Goal: Task Accomplishment & Management: Complete application form

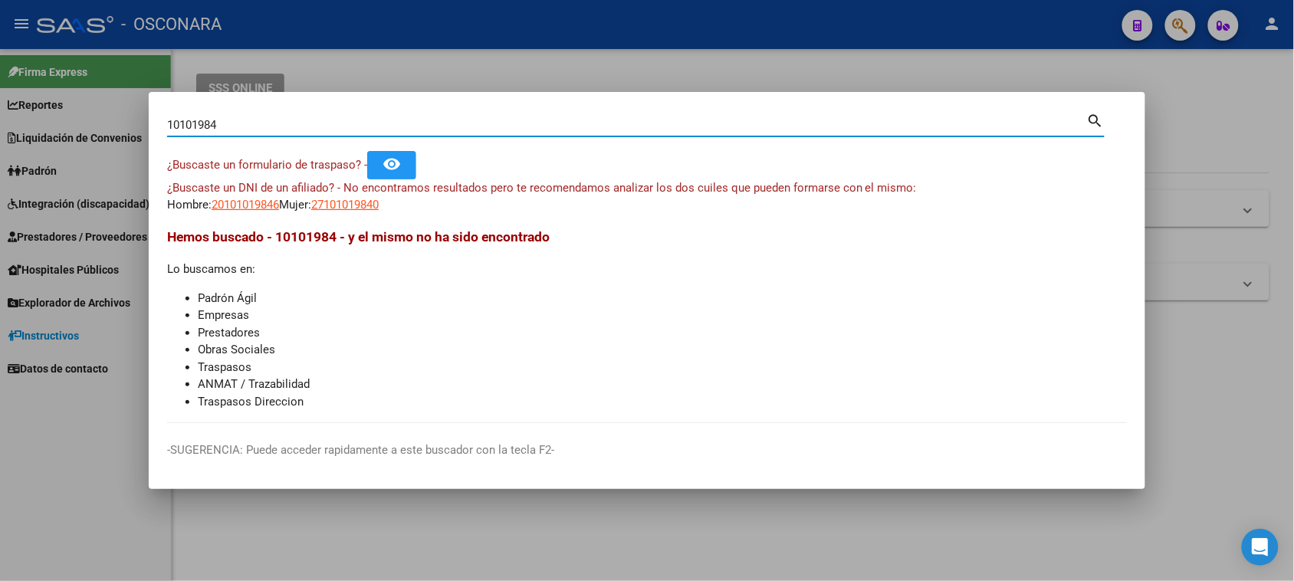
click at [1173, 81] on div at bounding box center [647, 290] width 1294 height 581
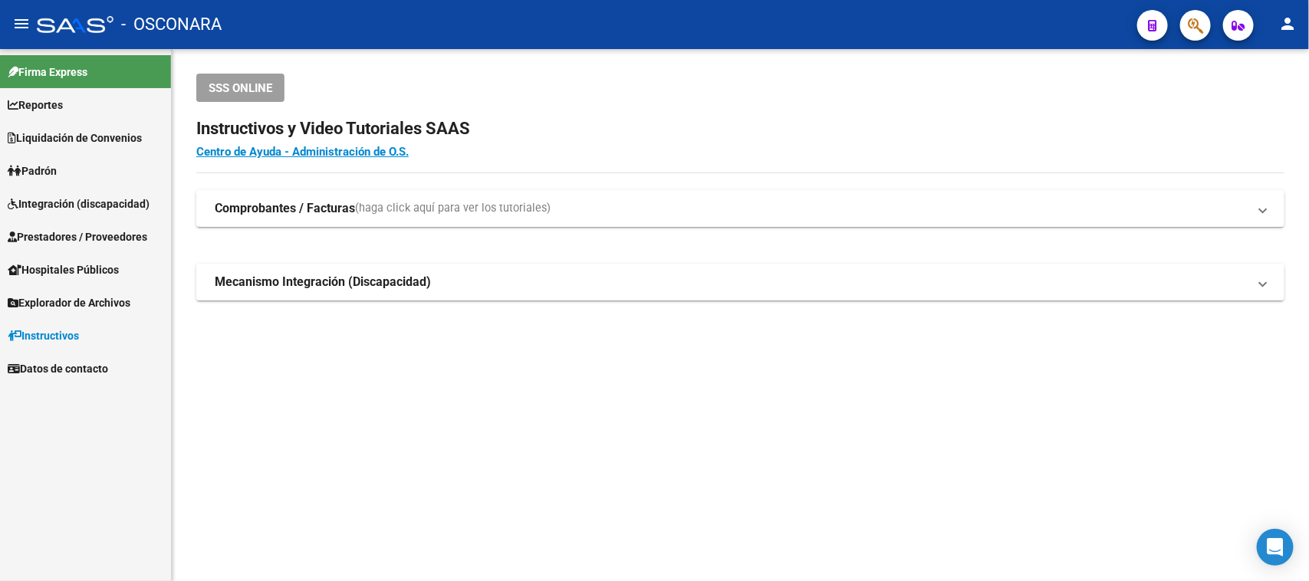
click at [43, 232] on span "Prestadores / Proveedores" at bounding box center [78, 236] width 140 height 17
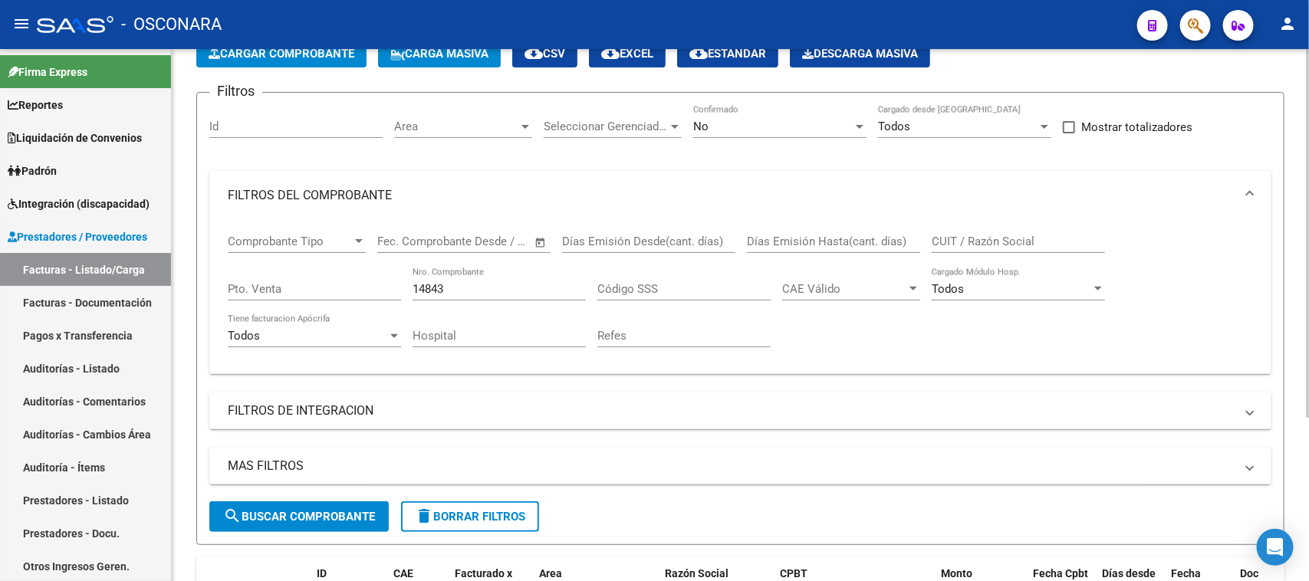
scroll to position [238, 0]
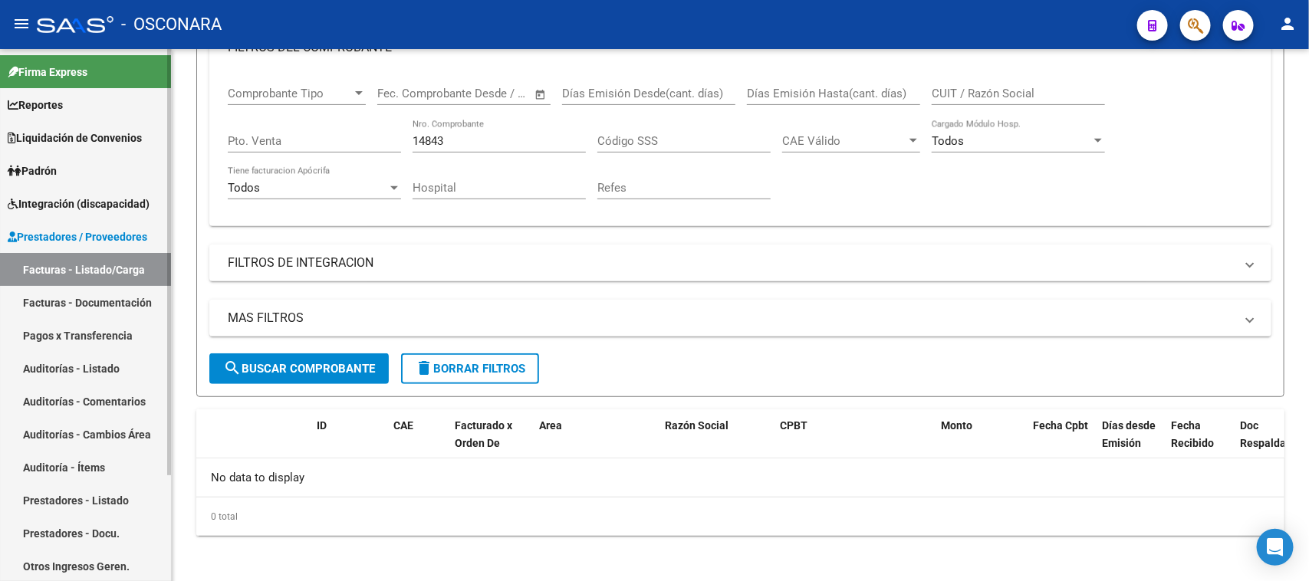
click at [39, 366] on link "Auditorías - Listado" at bounding box center [85, 368] width 171 height 33
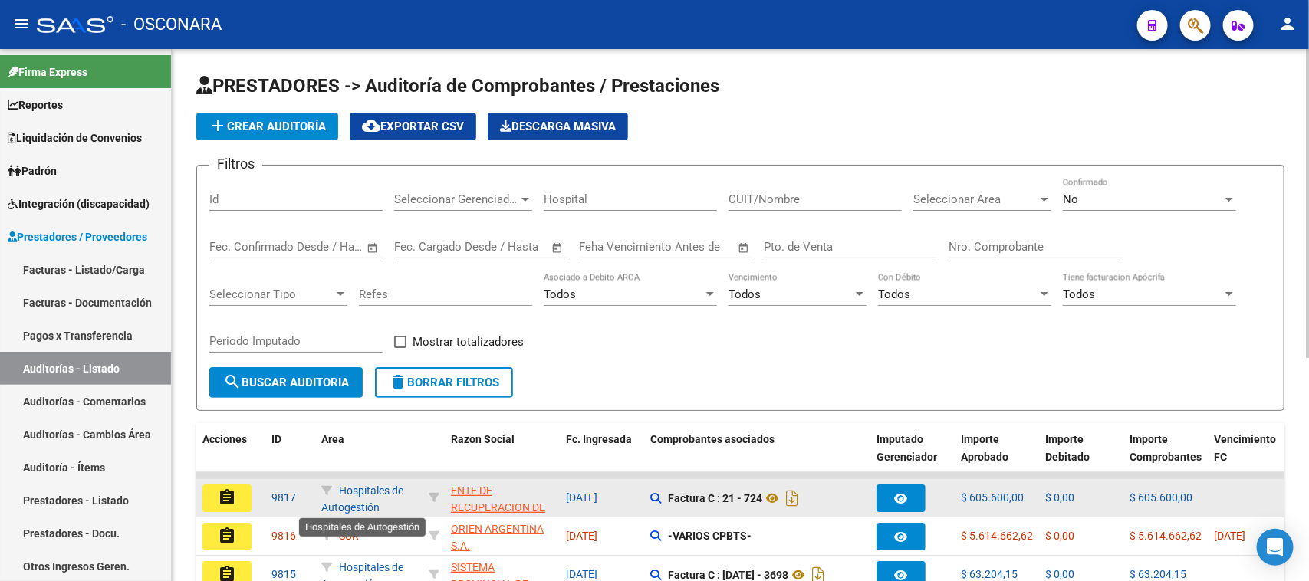
scroll to position [2, 0]
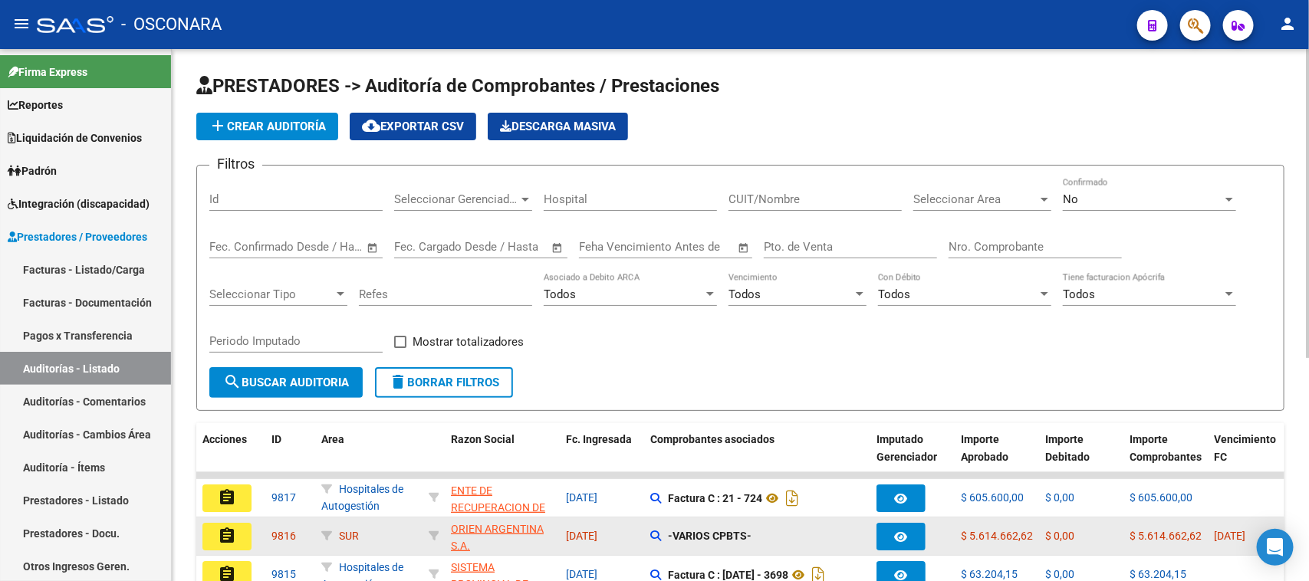
click at [222, 535] on mat-icon "assignment" at bounding box center [227, 536] width 18 height 18
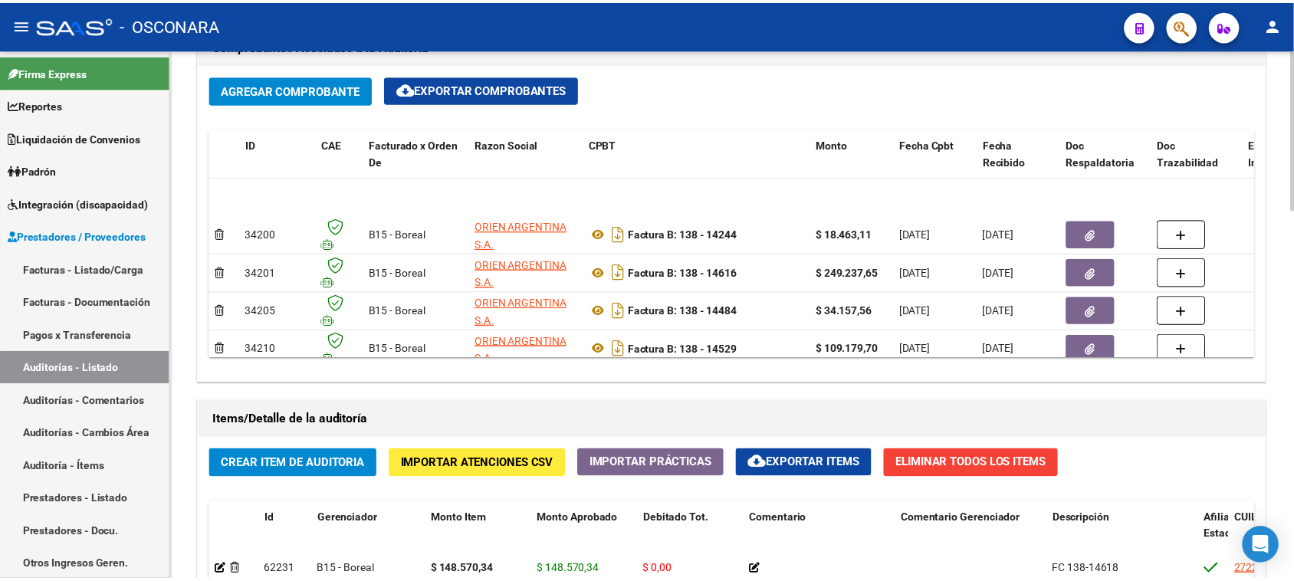
scroll to position [561, 0]
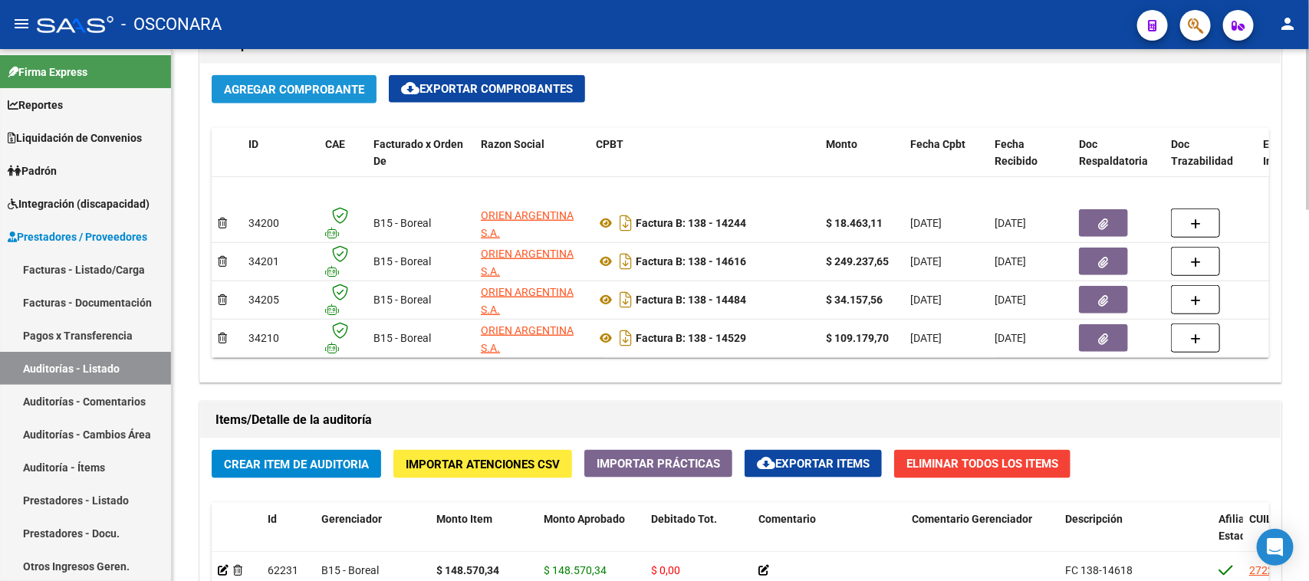
click at [277, 87] on span "Agregar Comprobante" at bounding box center [294, 90] width 140 height 14
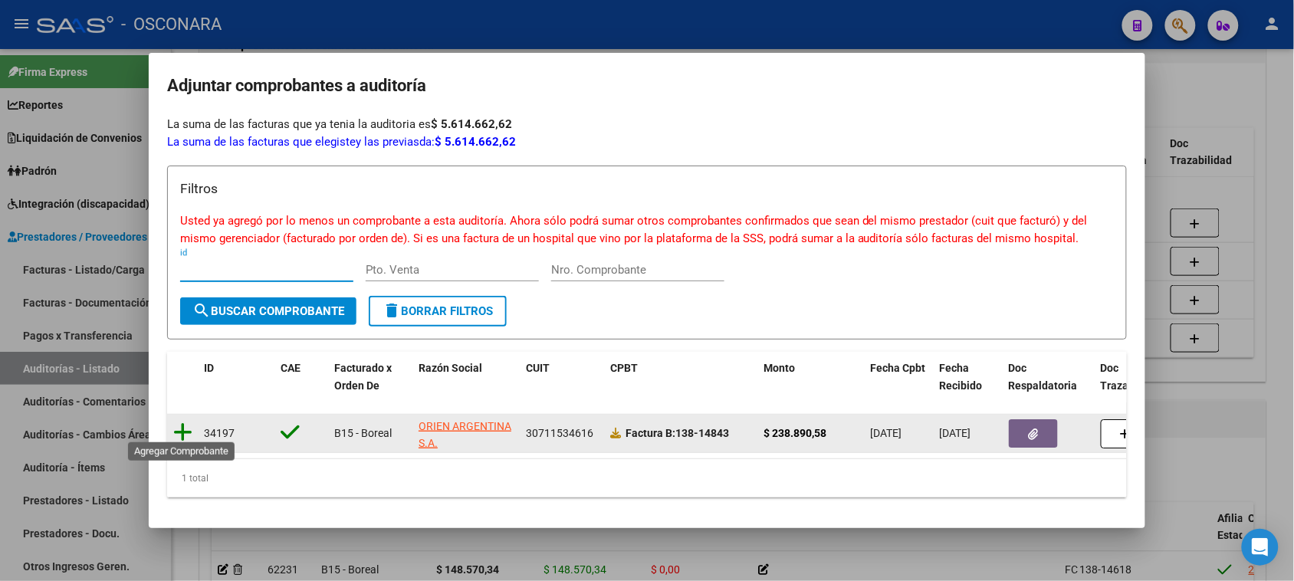
click at [177, 422] on icon at bounding box center [182, 432] width 19 height 21
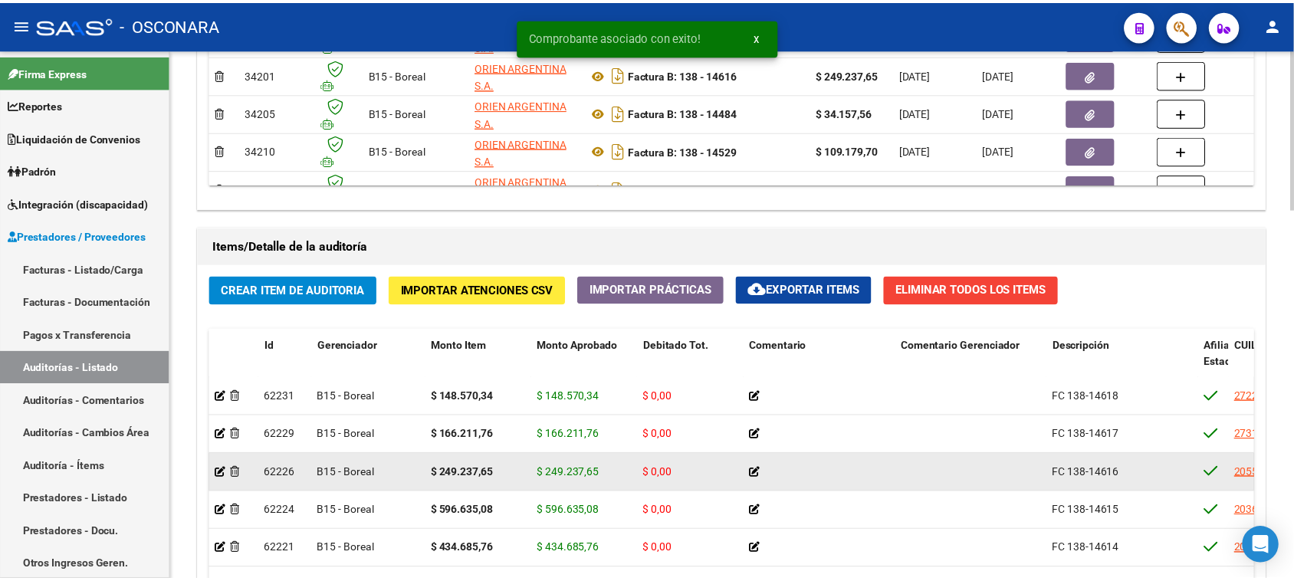
scroll to position [1054, 0]
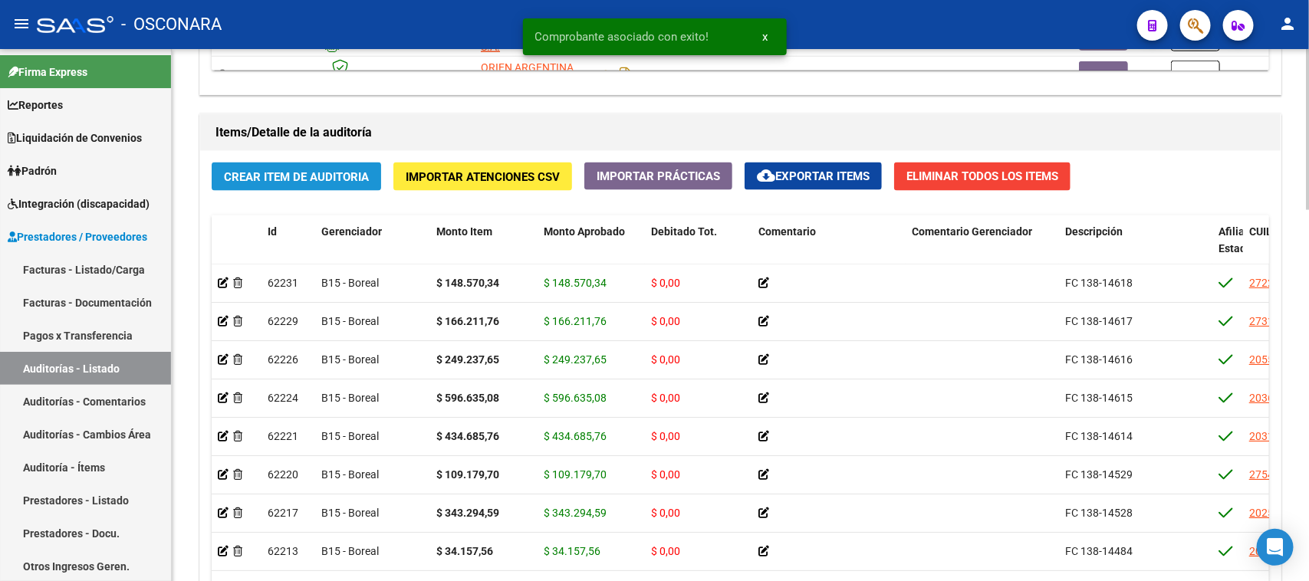
click at [299, 166] on button "Crear Item de Auditoria" at bounding box center [296, 177] width 169 height 28
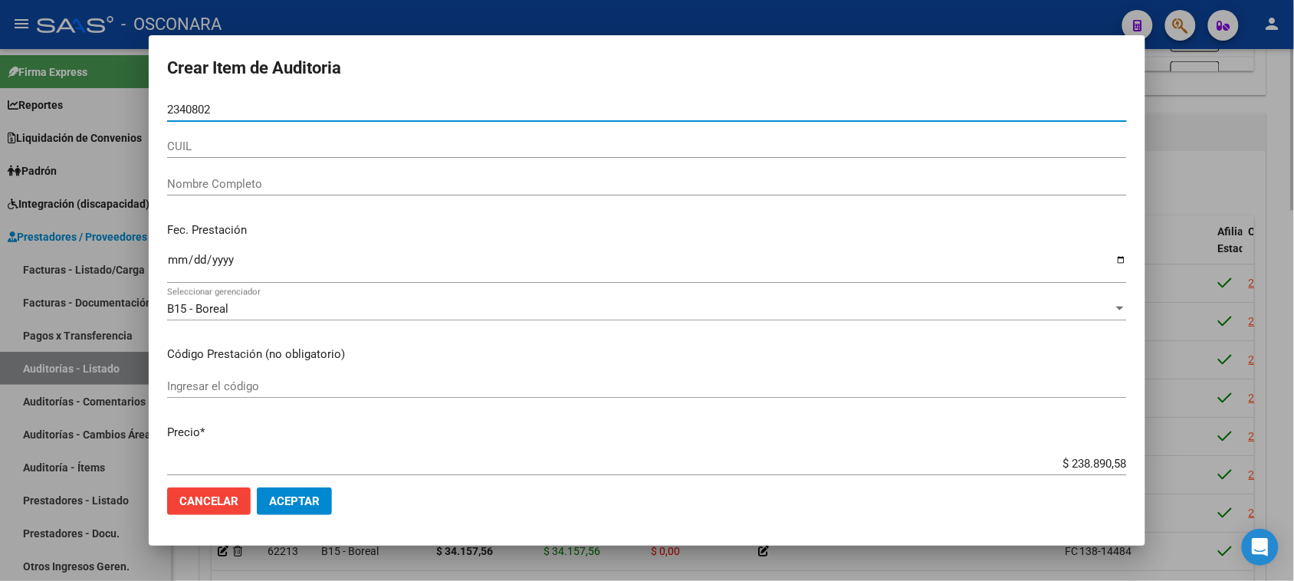
type input "23408021"
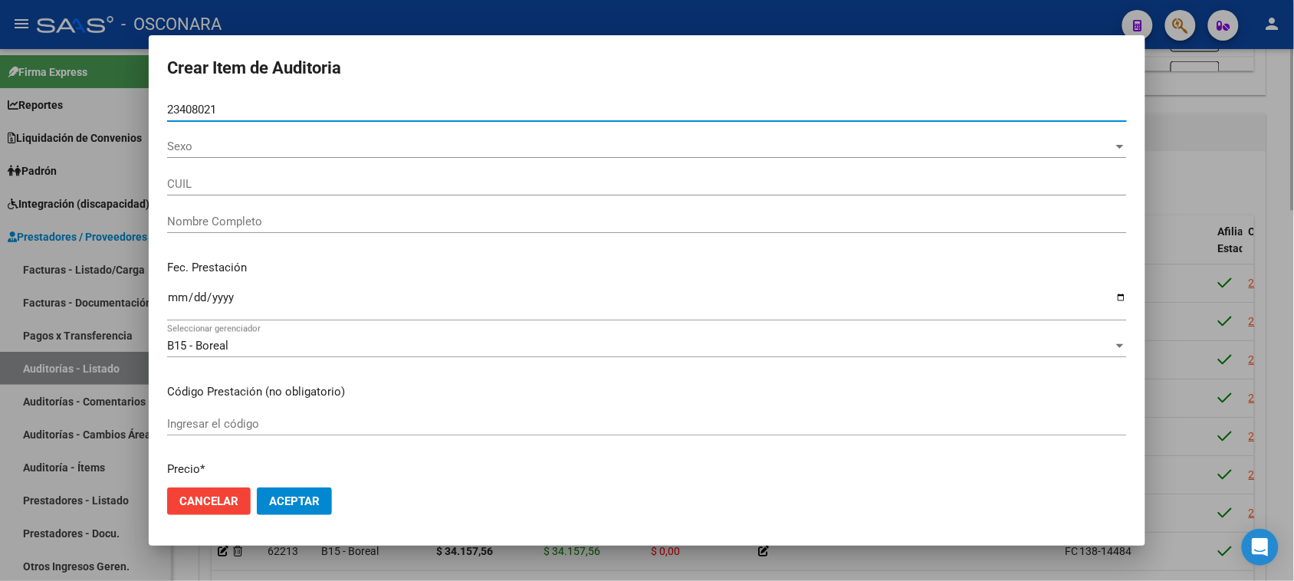
type input "20234080211"
type input "BURGOS JOSE HUMBERTO"
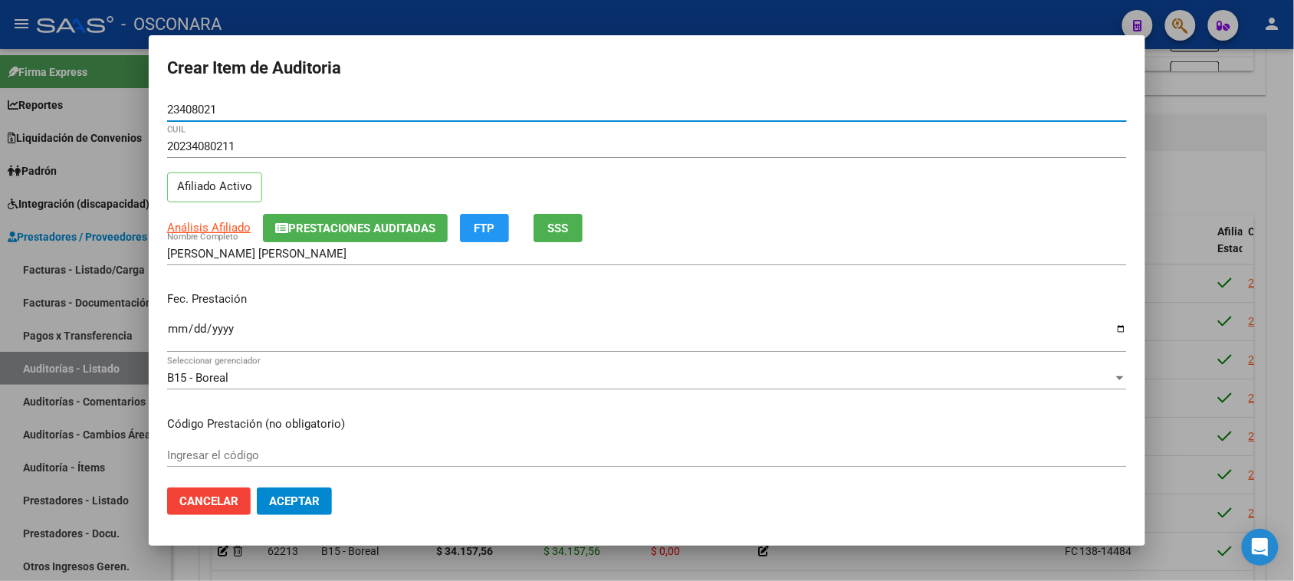
type input "23408021"
click at [172, 330] on input "Ingresar la fecha" at bounding box center [647, 335] width 960 height 25
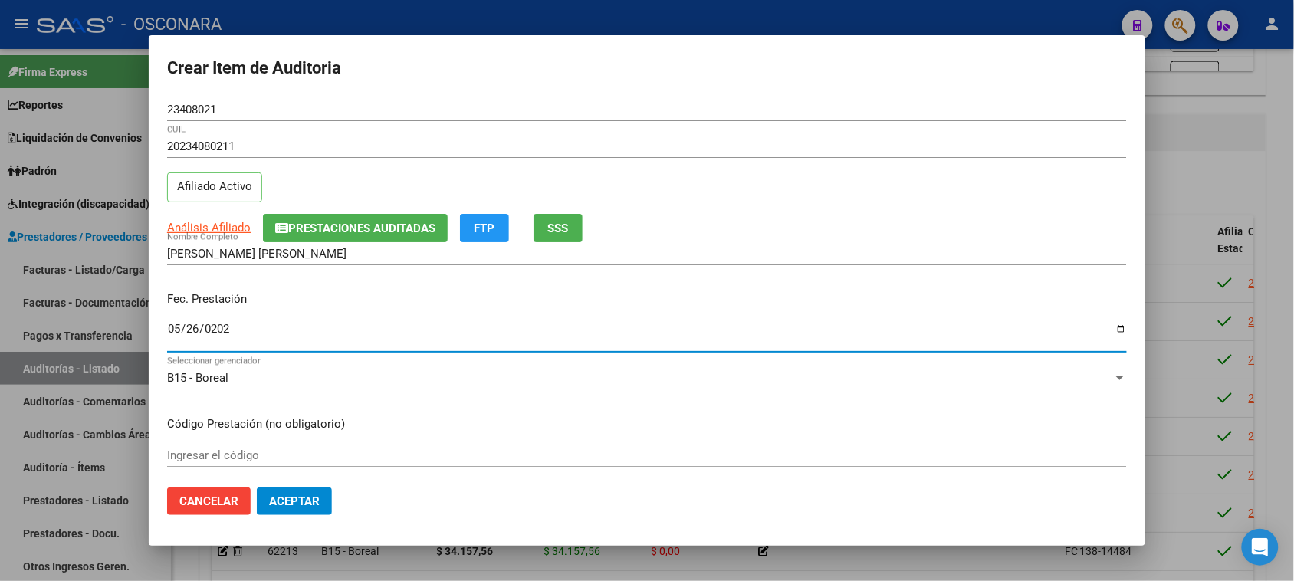
type input "2025-05-26"
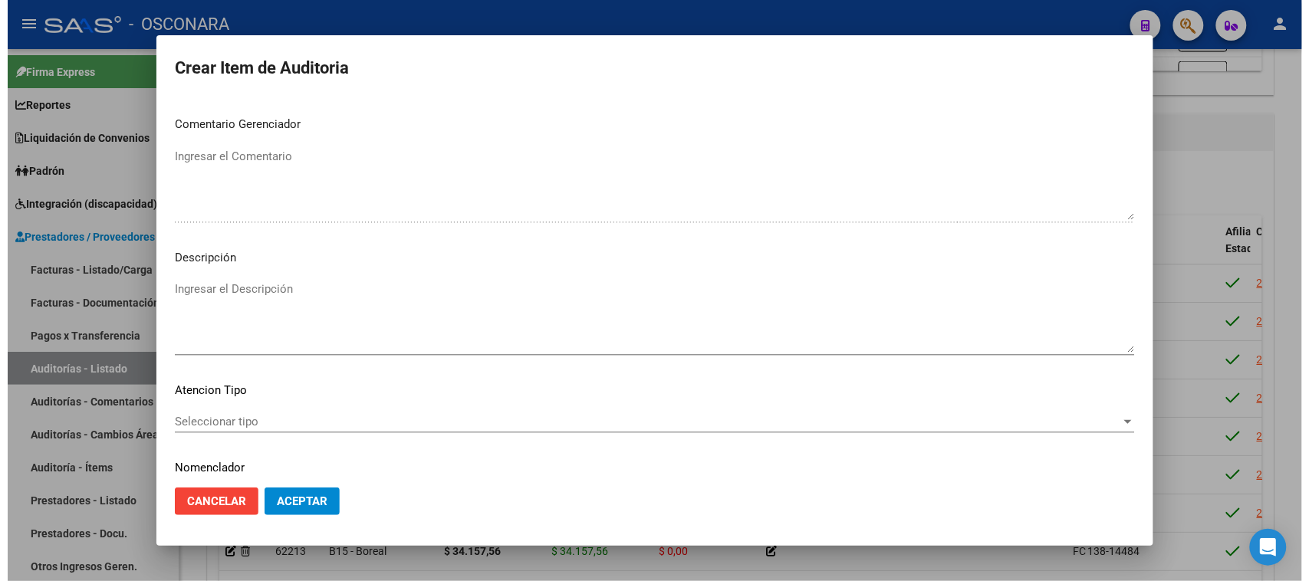
scroll to position [869, 0]
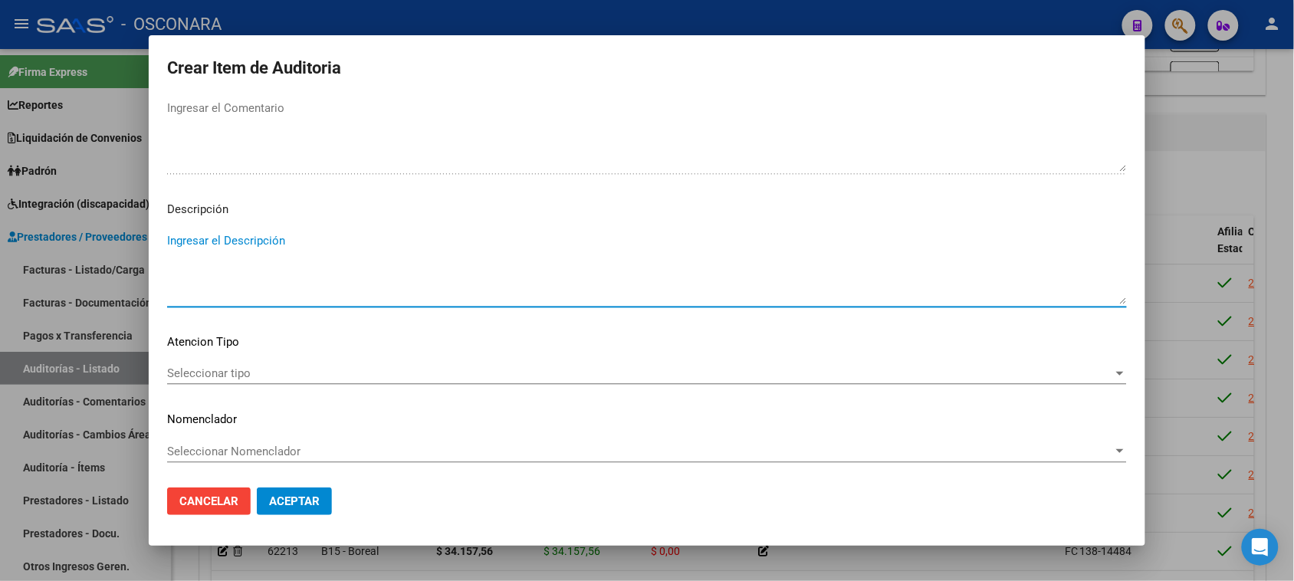
click at [246, 250] on textarea "Ingresar el Descripción" at bounding box center [647, 268] width 960 height 72
type textarea "FC 138-14843"
click at [186, 373] on span "Seleccionar tipo" at bounding box center [640, 373] width 946 height 14
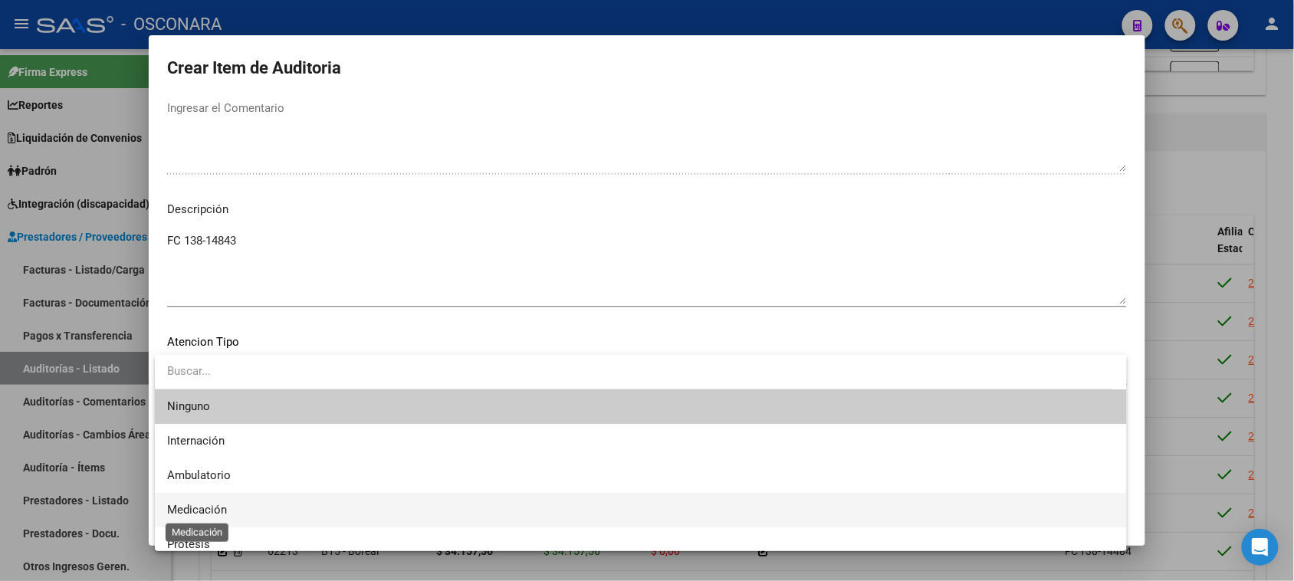
click at [202, 508] on span "Medicación" at bounding box center [197, 510] width 60 height 14
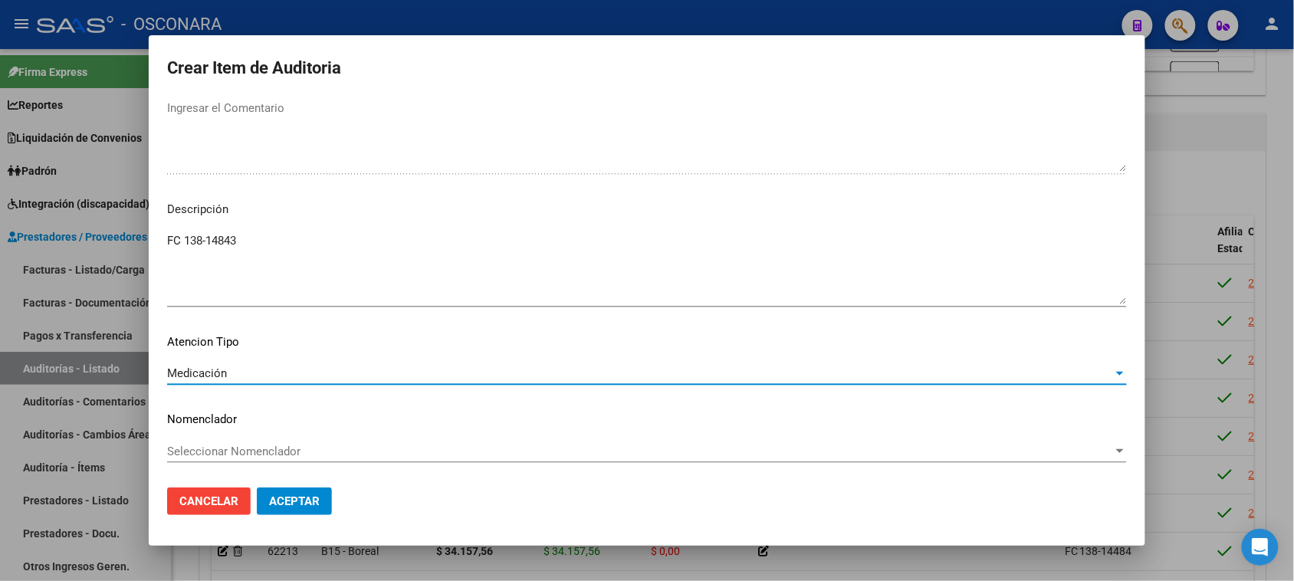
click at [276, 502] on span "Aceptar" at bounding box center [294, 501] width 51 height 14
